Goal: Obtain resource: Obtain resource

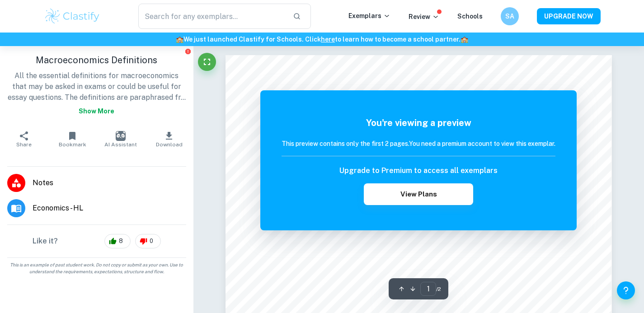
click at [103, 84] on p "All the essential definitions for macroeconomics that may be asked in exams or …" at bounding box center [96, 94] width 179 height 49
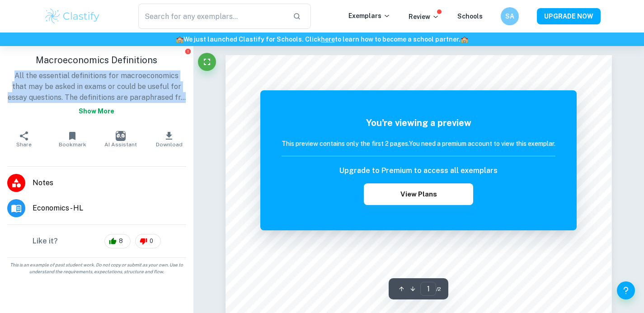
click at [103, 84] on p "All the essential definitions for macroeconomics that may be asked in exams or …" at bounding box center [96, 94] width 179 height 49
drag, startPoint x: 10, startPoint y: 76, endPoint x: 54, endPoint y: 96, distance: 47.5
click at [54, 96] on p "All the essential definitions for macroeconomics that may be asked in exams or …" at bounding box center [96, 94] width 179 height 49
copy p "All the essential definitions for macroeconomics that may be asked in exams or …"
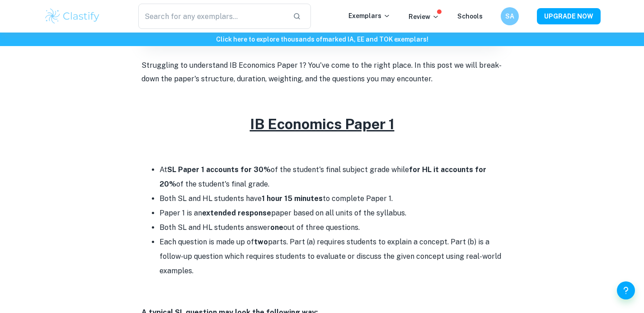
scroll to position [296, 0]
